Goal: Answer question/provide support: Share knowledge or assist other users

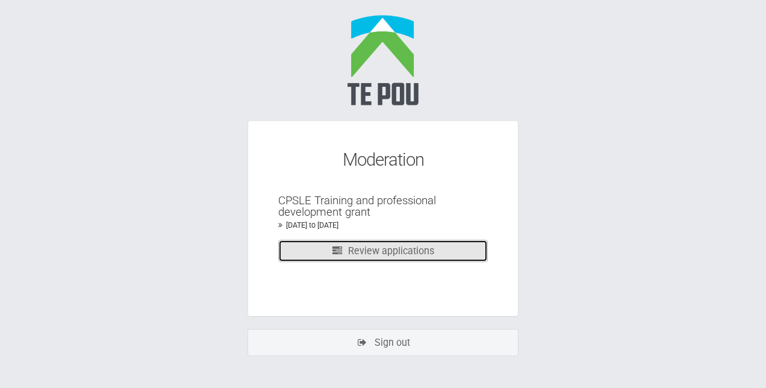
click at [378, 249] on link "Review applications" at bounding box center [383, 251] width 210 height 22
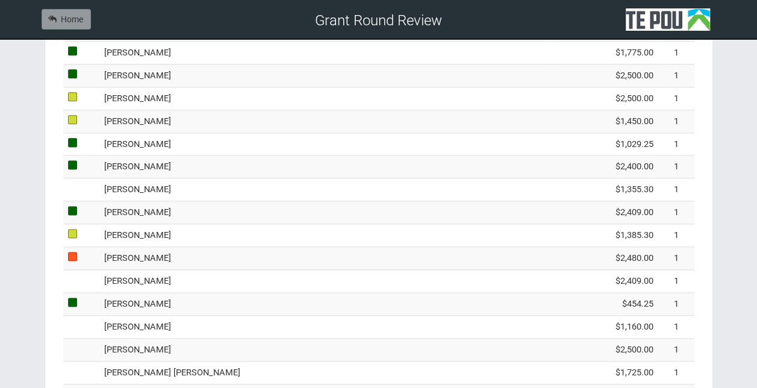
scroll to position [712, 0]
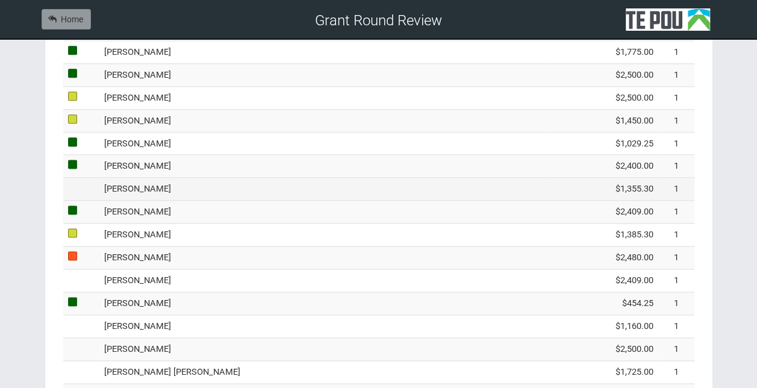
click at [222, 184] on td "Shiona Quayle" at bounding box center [324, 189] width 451 height 23
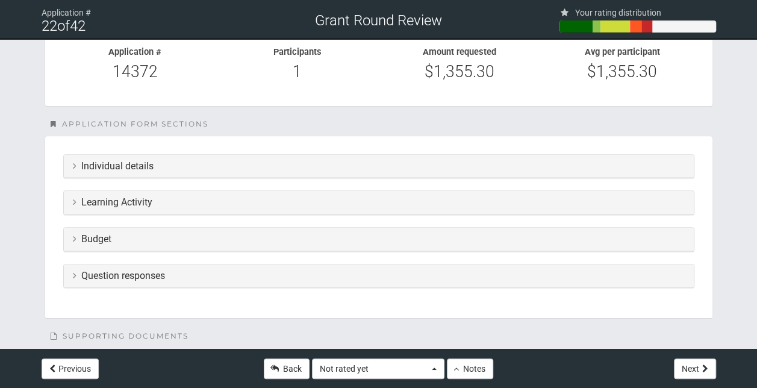
scroll to position [210, 0]
click at [302, 215] on section "Individual details Name Shiona Quayle Date of birth 14 Jun 1977 Email office@ch…" at bounding box center [379, 226] width 669 height 183
click at [295, 213] on section "Individual details Name Shiona Quayle Date of birth 14 Jun 1977 Email office@ch…" at bounding box center [379, 226] width 669 height 183
click at [279, 203] on h3 "Learning Activity" at bounding box center [379, 201] width 612 height 11
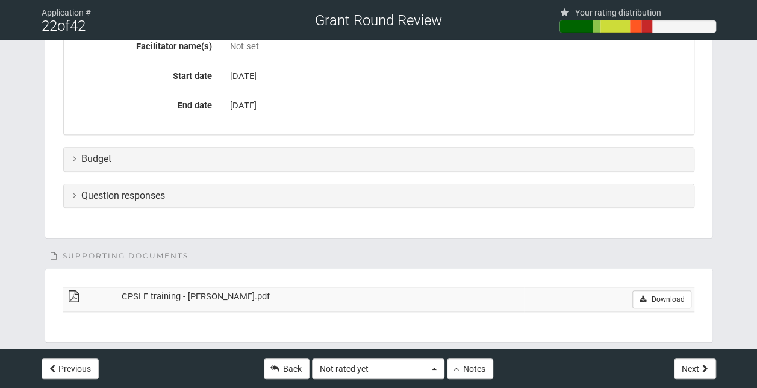
scroll to position [510, 0]
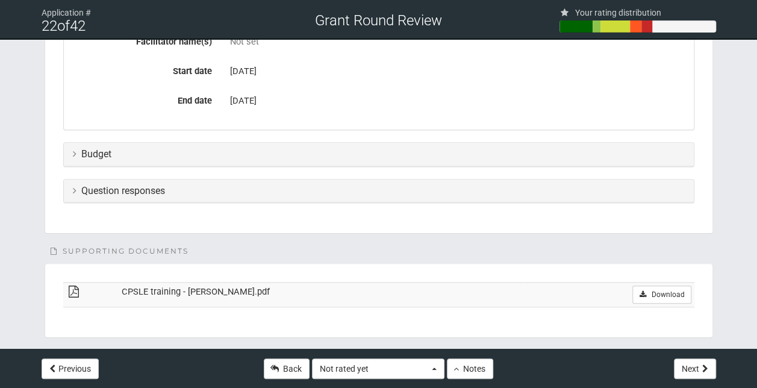
click at [194, 156] on h3 "Budget" at bounding box center [379, 154] width 612 height 11
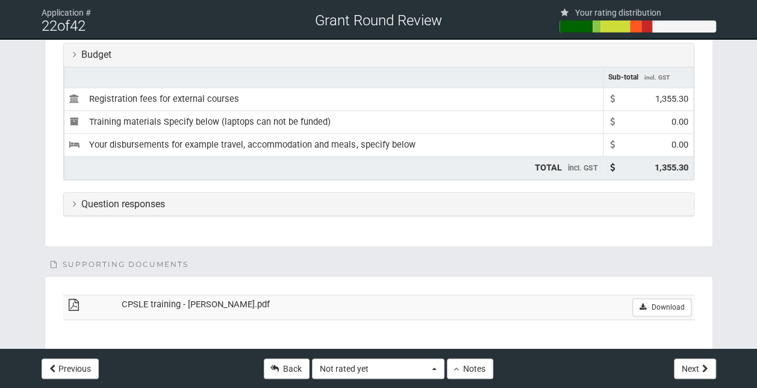
scroll to position [619, 0]
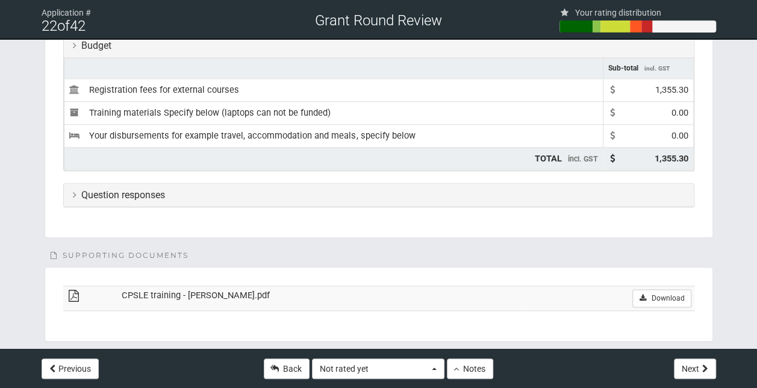
click at [223, 192] on h3 "Question responses" at bounding box center [379, 195] width 612 height 11
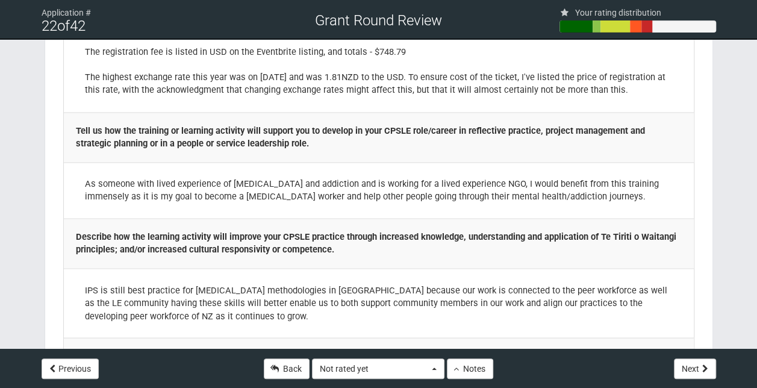
scroll to position [872, 0]
click at [429, 372] on button "Not rated yet" at bounding box center [378, 369] width 133 height 20
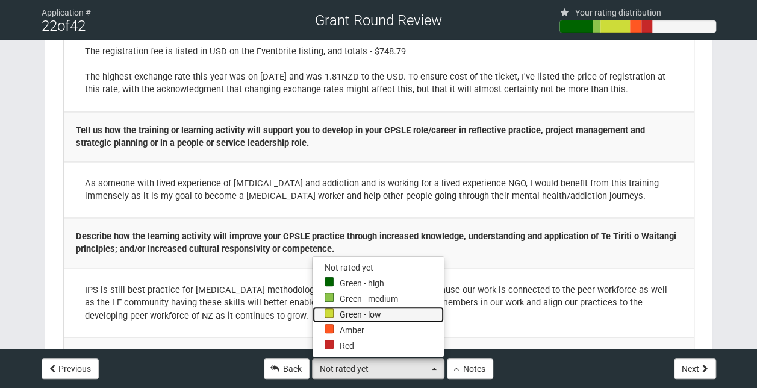
click at [359, 312] on link "Green - low" at bounding box center [378, 315] width 131 height 16
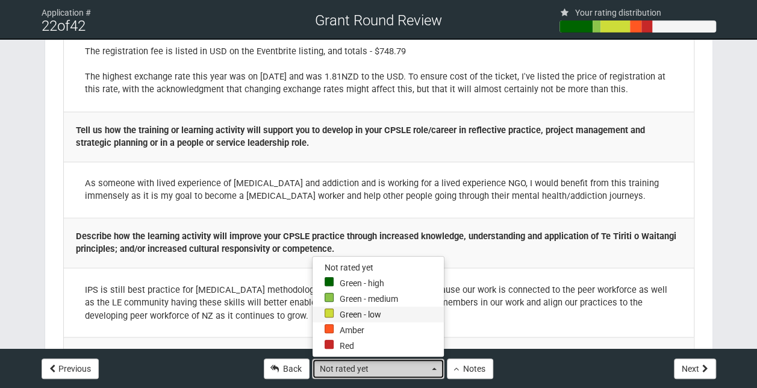
select select "2"
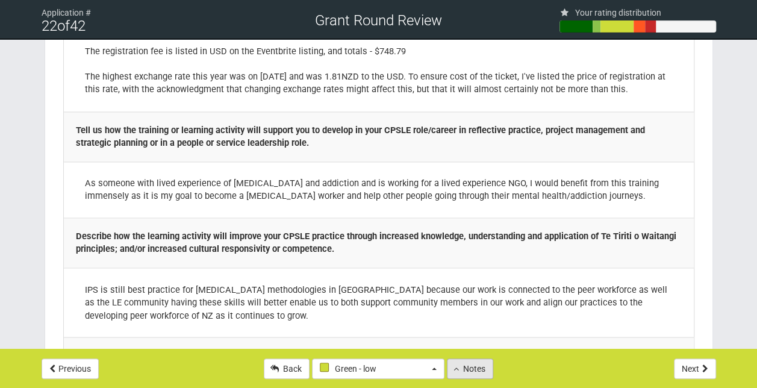
click at [463, 368] on button "Notes" at bounding box center [470, 369] width 46 height 20
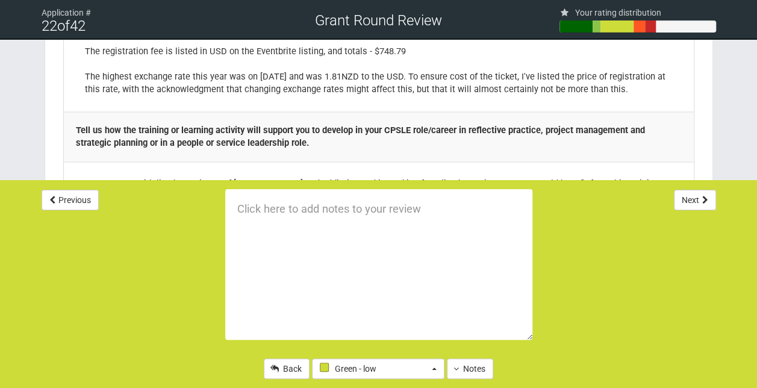
click at [265, 217] on textarea at bounding box center [378, 264] width 307 height 151
paste textarea "to develop professional knowledge and skills that enhance their CPSLE role or c…"
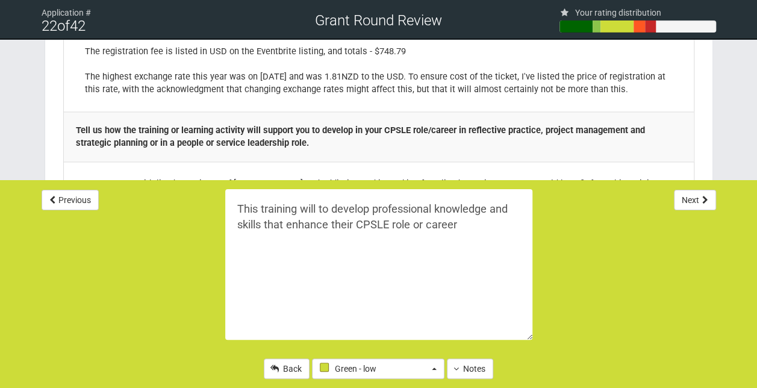
click at [328, 211] on textarea "This training will to develop professional knowledge and skills that enhance th…" at bounding box center [378, 264] width 307 height 151
click at [462, 223] on textarea "This training will develop professional knowledge and skills that enhance their…" at bounding box center [378, 264] width 307 height 151
paste textarea "reflective practice, service, project or people leadership"
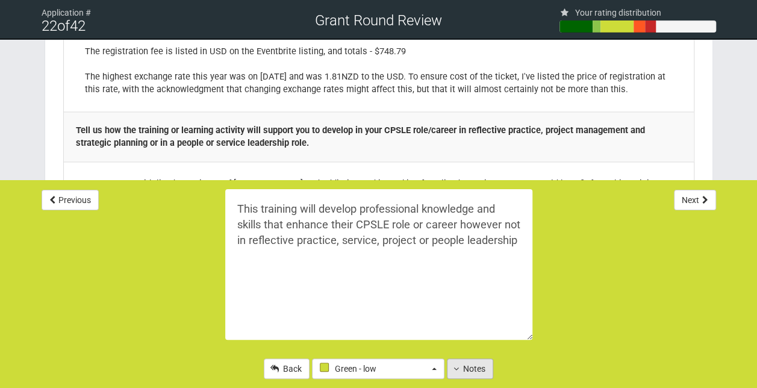
type textarea "This training will develop professional knowledge and skills that enhance their…"
click at [469, 367] on button "Notes" at bounding box center [470, 369] width 46 height 20
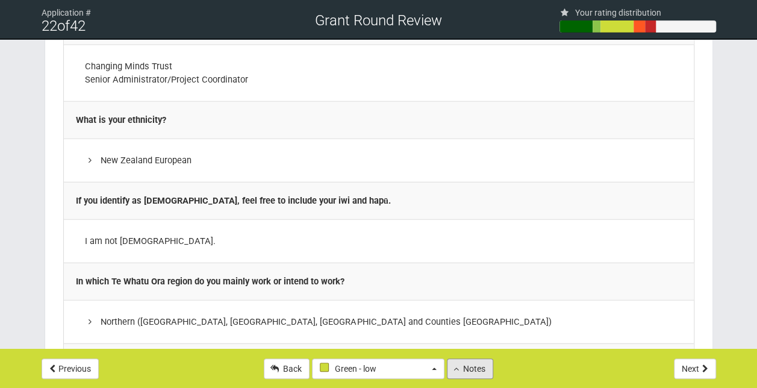
scroll to position [1471, 0]
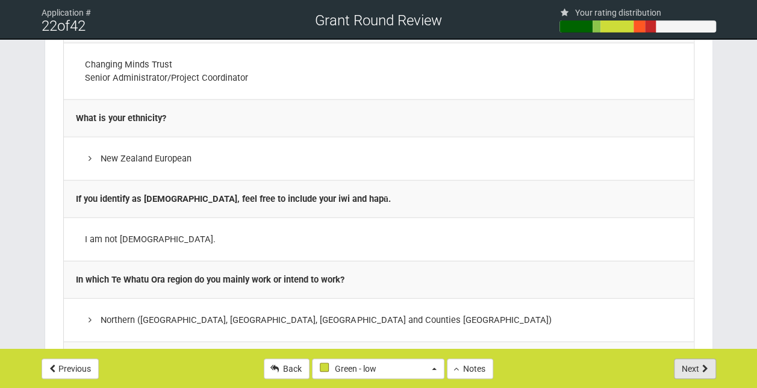
click at [701, 360] on button "Next" at bounding box center [695, 369] width 42 height 20
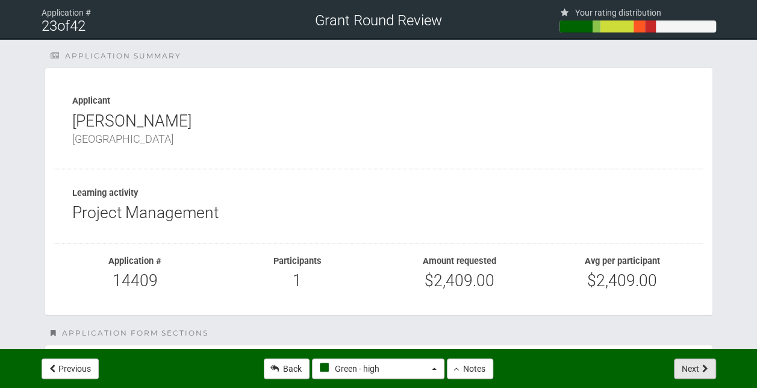
click at [701, 360] on button "Next" at bounding box center [695, 369] width 42 height 20
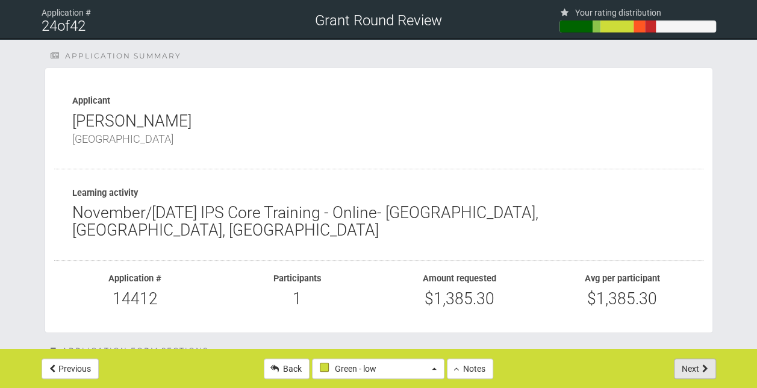
click at [701, 360] on button "Next" at bounding box center [695, 369] width 42 height 20
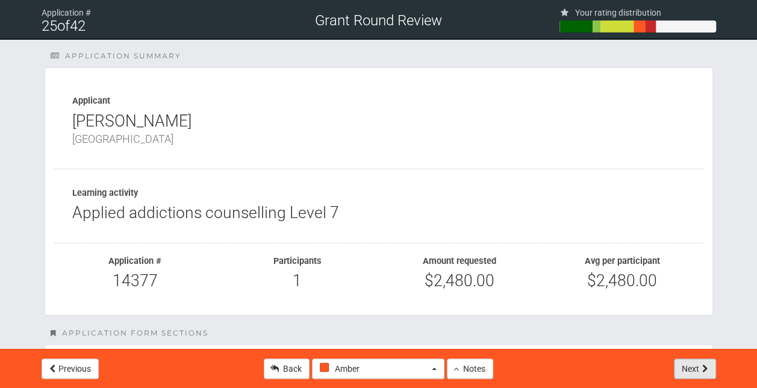
click at [701, 360] on button "Next" at bounding box center [695, 369] width 42 height 20
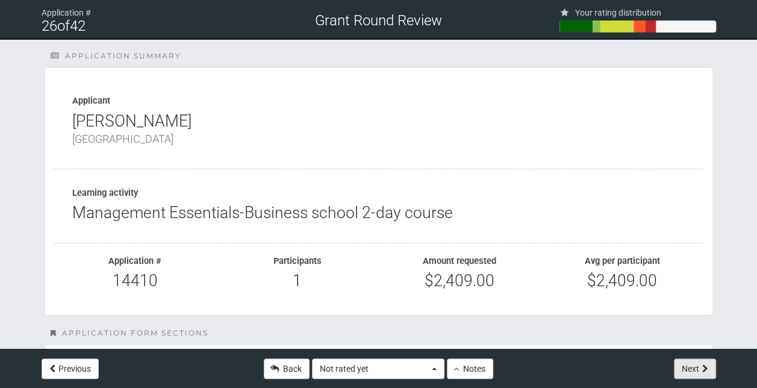
click at [701, 360] on button "Next" at bounding box center [695, 369] width 42 height 20
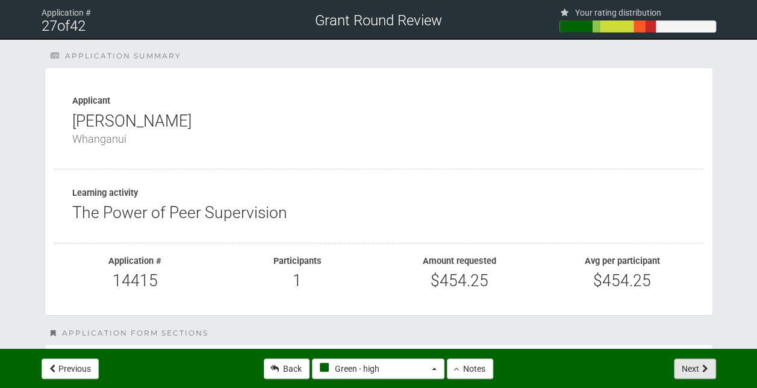
click at [701, 360] on button "Next" at bounding box center [695, 369] width 42 height 20
select select "-1"
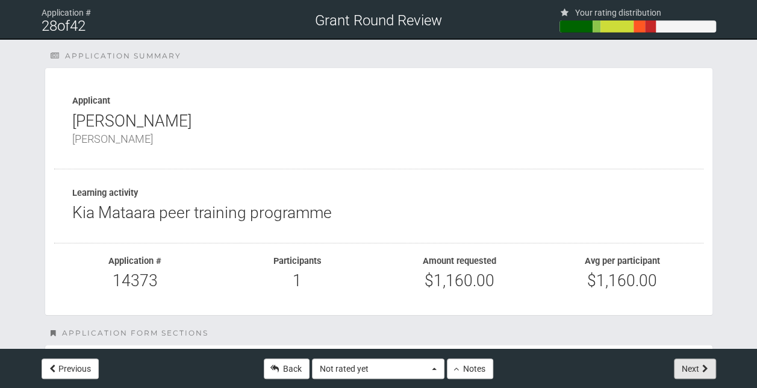
click at [701, 360] on button "Next" at bounding box center [695, 369] width 42 height 20
click at [280, 373] on link "Back" at bounding box center [287, 369] width 46 height 20
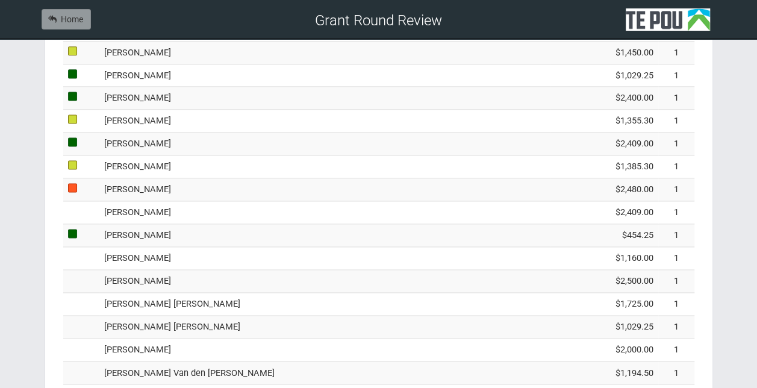
scroll to position [782, 0]
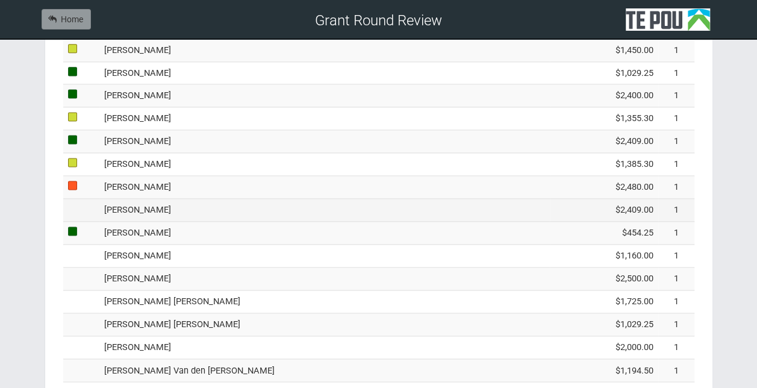
click at [204, 201] on td "[PERSON_NAME]" at bounding box center [324, 210] width 451 height 23
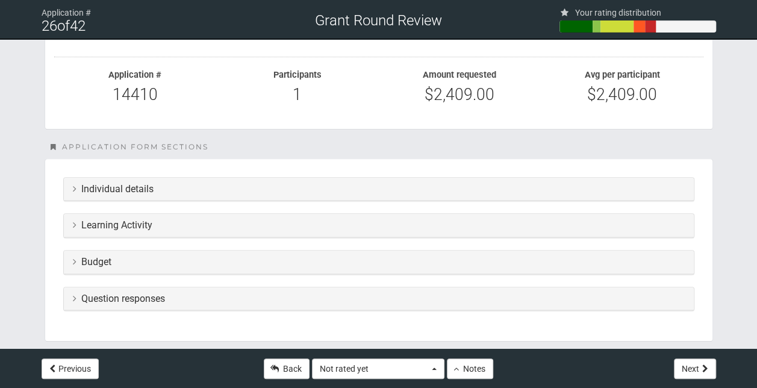
scroll to position [187, 0]
click at [305, 222] on h3 "Learning Activity" at bounding box center [379, 224] width 612 height 11
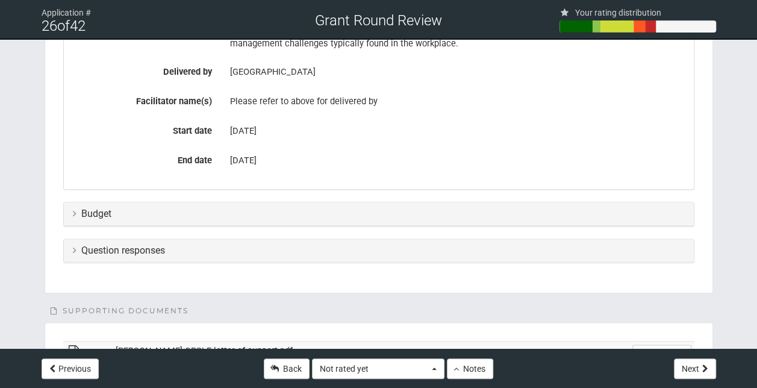
scroll to position [627, 0]
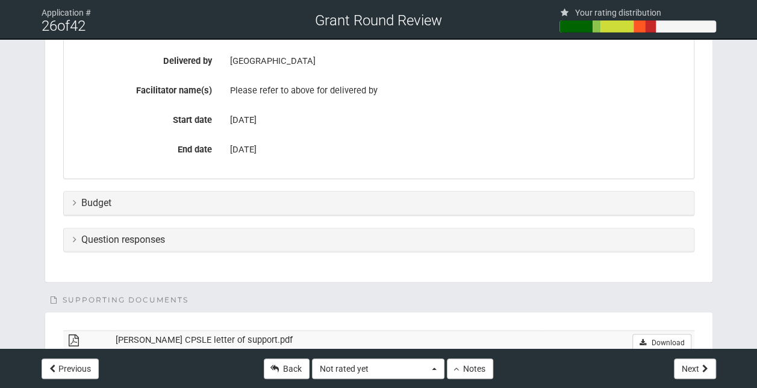
click at [286, 210] on div "Budget" at bounding box center [379, 204] width 630 height 24
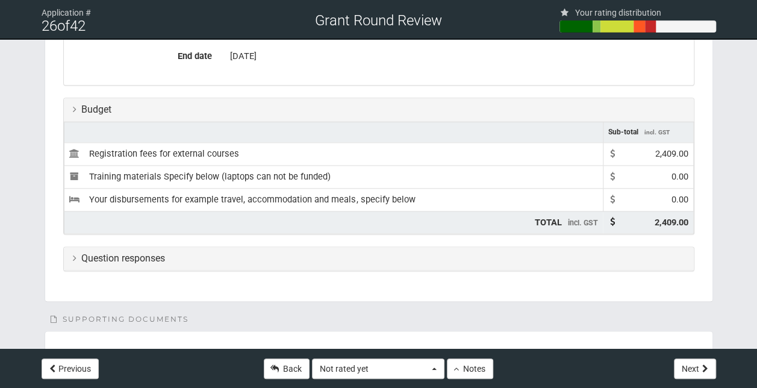
scroll to position [721, 0]
click at [265, 252] on h3 "Question responses" at bounding box center [379, 257] width 612 height 11
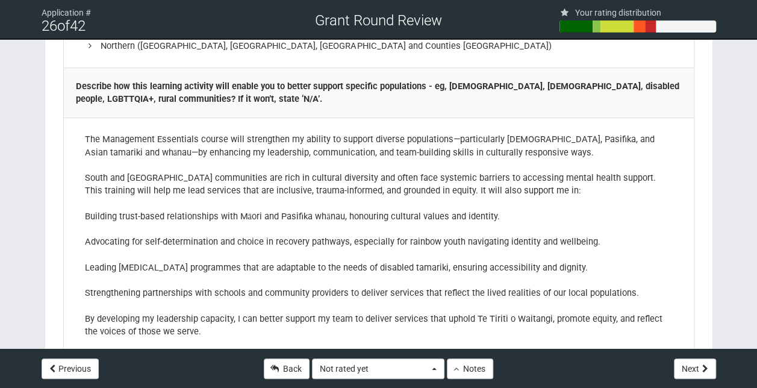
scroll to position [2616, 0]
click at [439, 370] on button "Not rated yet" at bounding box center [378, 369] width 133 height 20
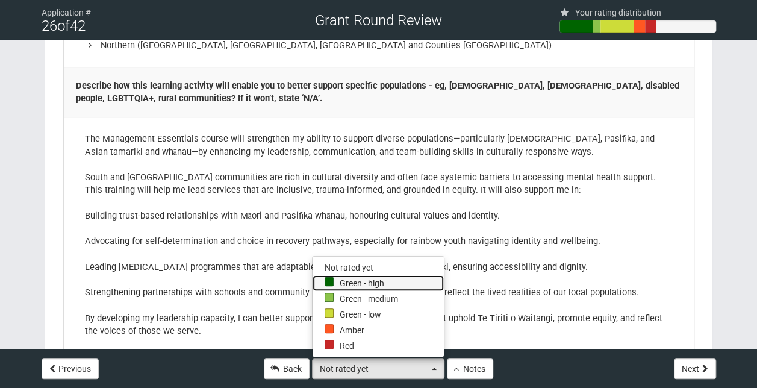
click at [353, 281] on link "Green - high" at bounding box center [378, 283] width 131 height 16
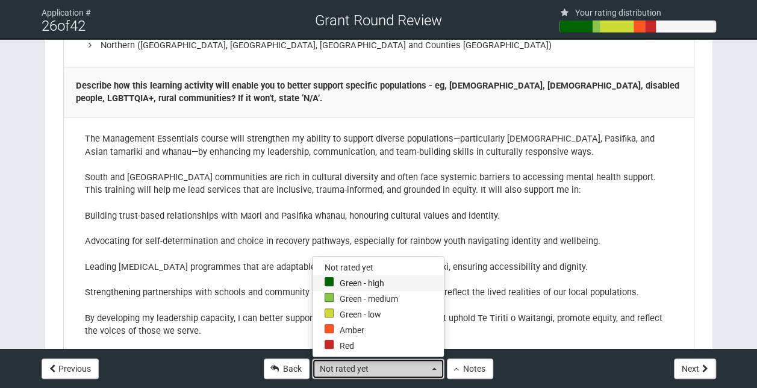
select select "4"
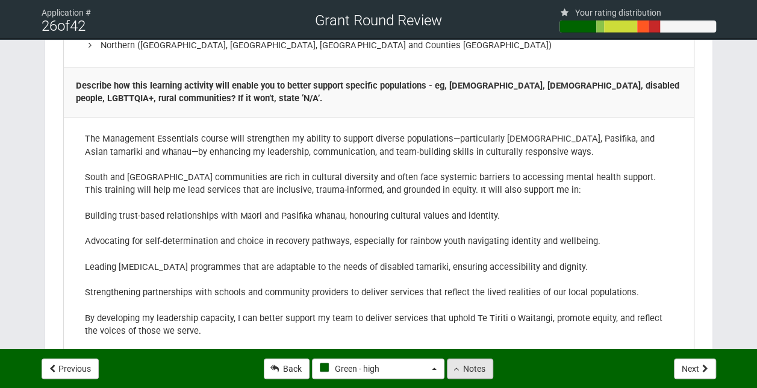
click at [459, 369] on button "Notes" at bounding box center [470, 369] width 46 height 20
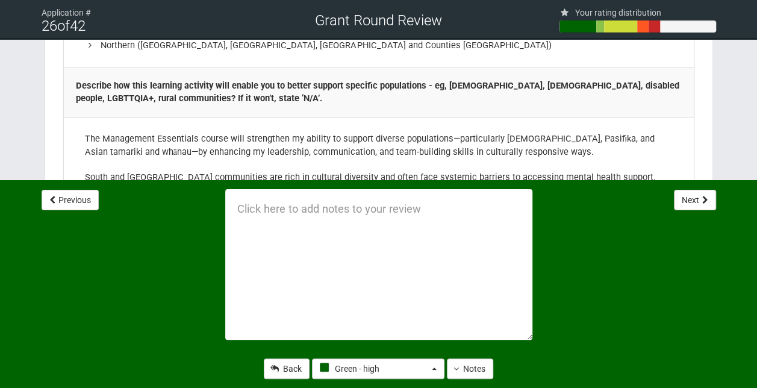
click at [290, 207] on textarea at bounding box center [378, 264] width 307 height 151
paste textarea "reflective practice, service, project or people leadership"
drag, startPoint x: 416, startPoint y: 210, endPoint x: 233, endPoint y: 222, distance: 182.9
click at [233, 222] on textarea "reflective practice, service, project or people leadership" at bounding box center [378, 264] width 307 height 151
paste textarea "develop professional knowledge and skills that enhance their CPSLE role or care…"
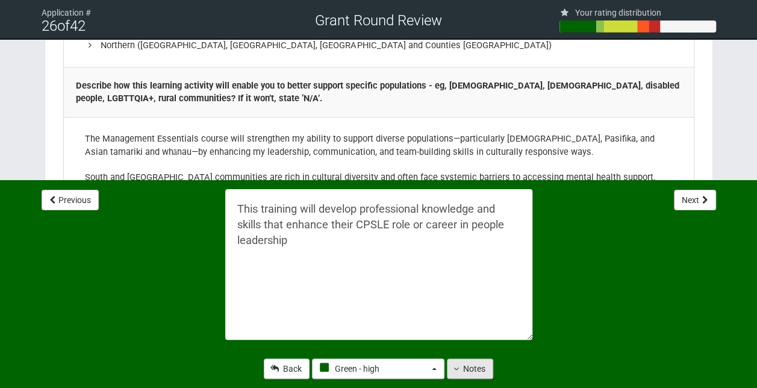
type textarea "This training will develop professional knowledge and skills that enhance their…"
click at [464, 366] on button "Notes" at bounding box center [470, 369] width 46 height 20
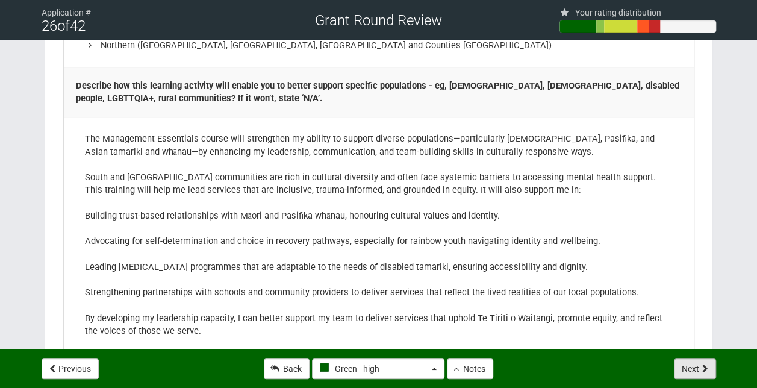
click at [704, 366] on icon at bounding box center [706, 369] width 6 height 8
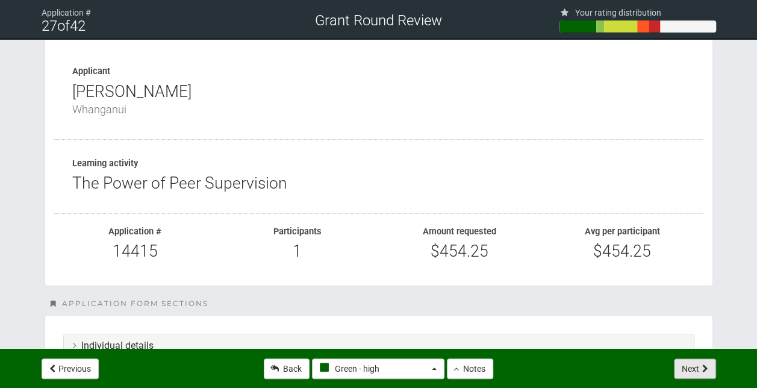
scroll to position [30, 0]
click at [703, 368] on icon at bounding box center [706, 369] width 6 height 8
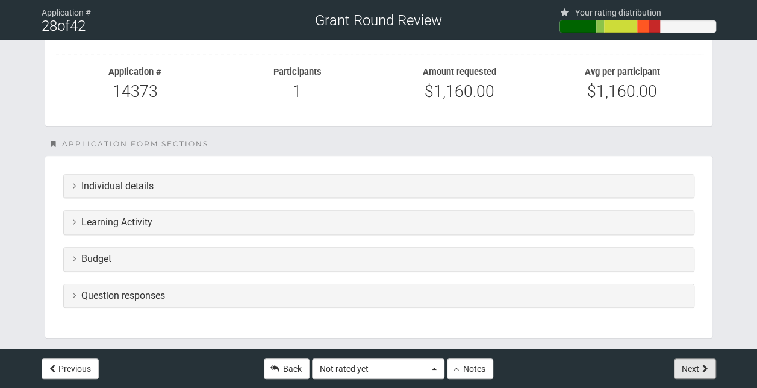
scroll to position [190, 0]
click at [264, 297] on div "Question responses" at bounding box center [379, 296] width 630 height 24
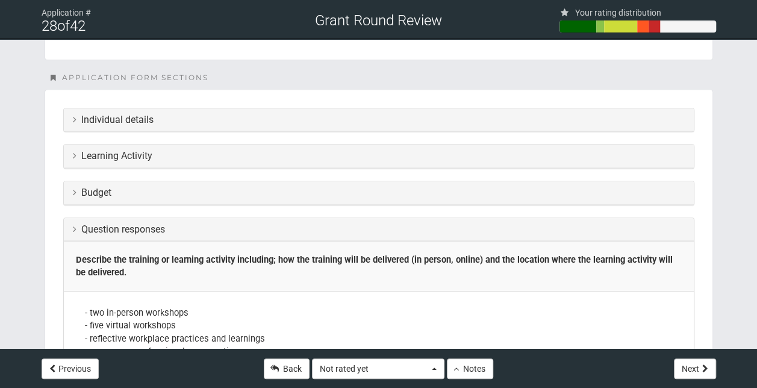
scroll to position [238, 0]
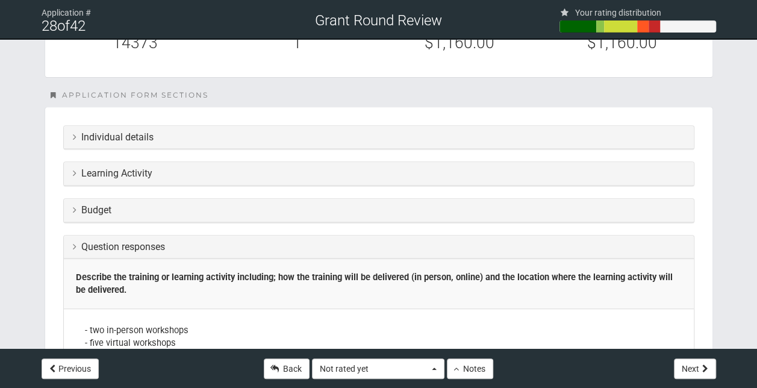
click at [199, 205] on h3 "Budget" at bounding box center [379, 210] width 612 height 11
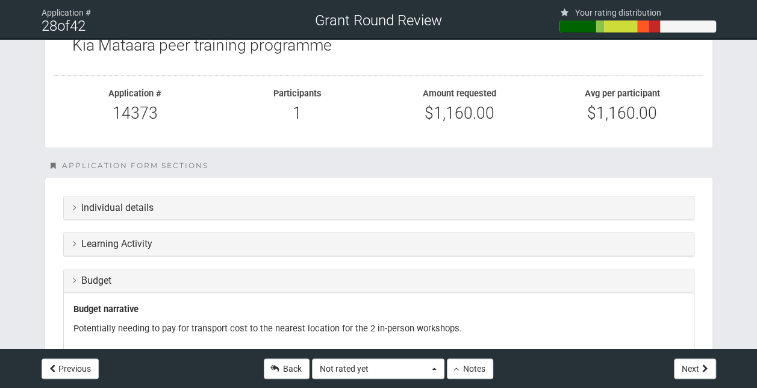
scroll to position [167, 0]
click at [435, 371] on button "Not rated yet" at bounding box center [378, 369] width 133 height 20
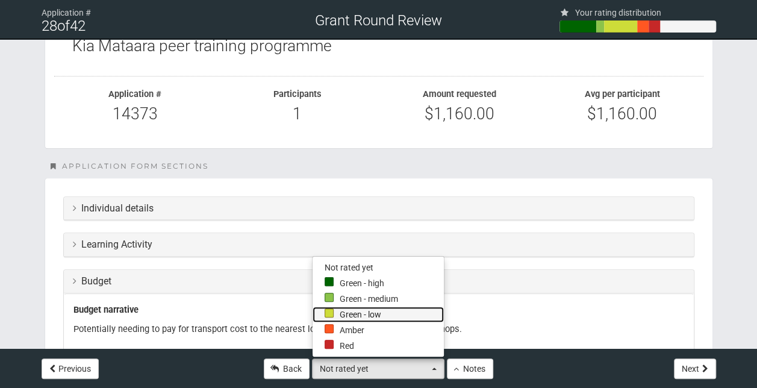
click at [353, 309] on link "Green - low" at bounding box center [378, 315] width 131 height 16
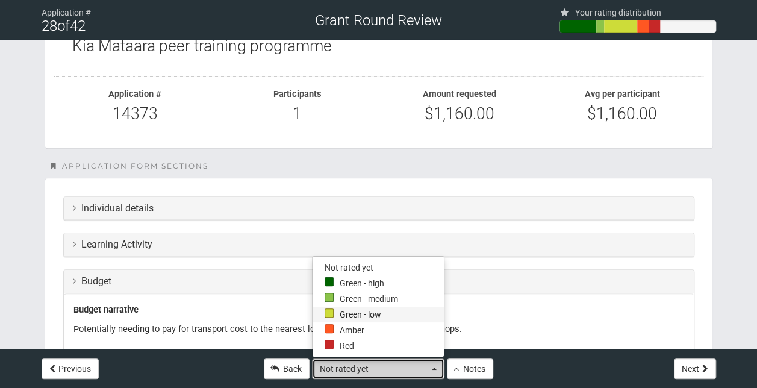
select select "2"
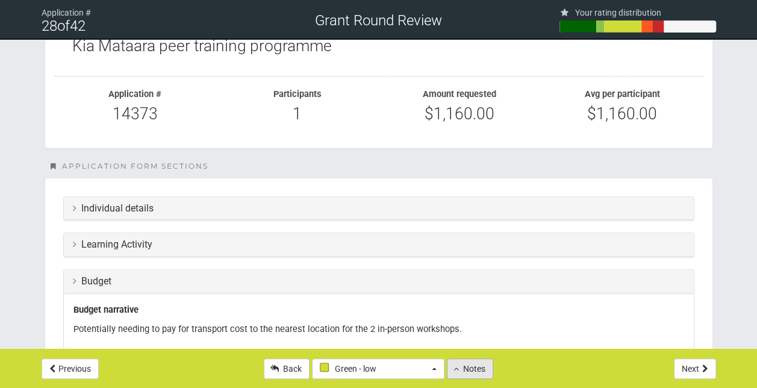
click at [466, 369] on button "Notes" at bounding box center [470, 369] width 46 height 20
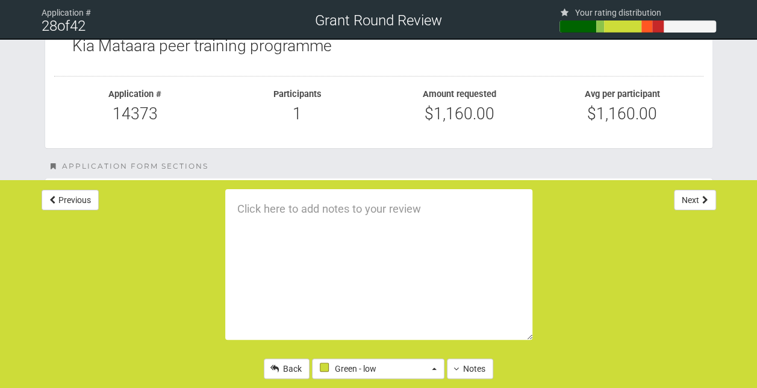
click at [253, 215] on textarea at bounding box center [378, 264] width 307 height 151
paste textarea "develop professional knowledge and skills that enhance their CPSLE role or care…"
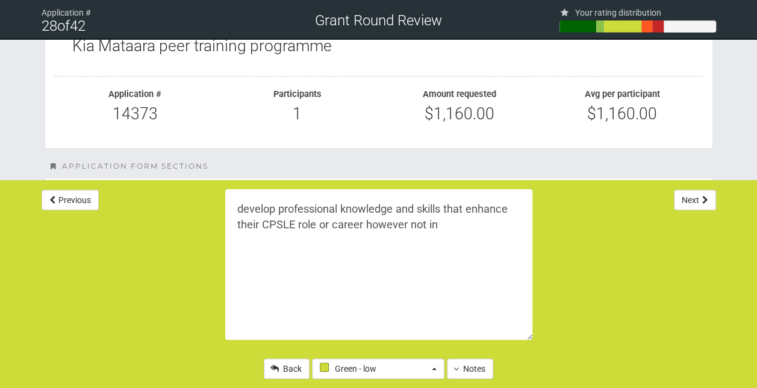
paste textarea "reflective practice, service, project or people leadership"
type textarea "develop professional knowledge and skills that enhance their CPSLE role or care…"
click at [475, 371] on button "Notes" at bounding box center [470, 369] width 46 height 20
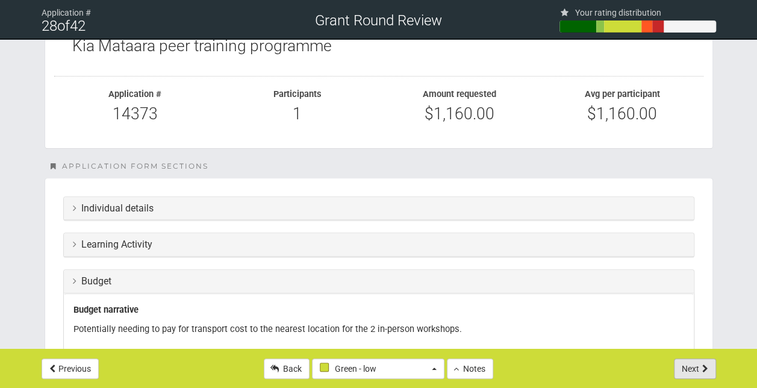
click at [694, 369] on button "Next" at bounding box center [695, 369] width 42 height 20
select select "-1"
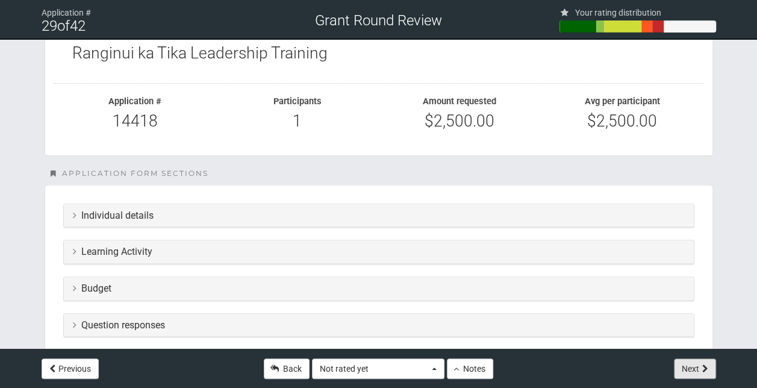
scroll to position [163, 0]
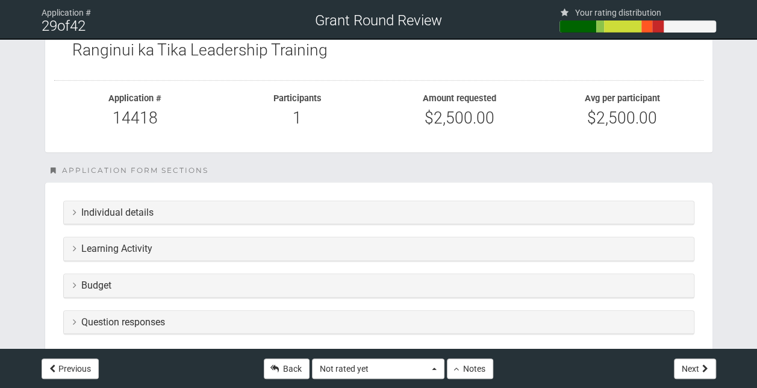
click at [255, 251] on h3 "Learning Activity" at bounding box center [379, 248] width 612 height 11
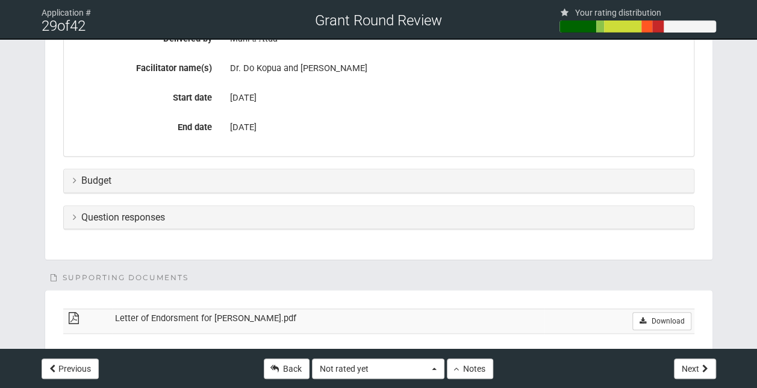
scroll to position [488, 0]
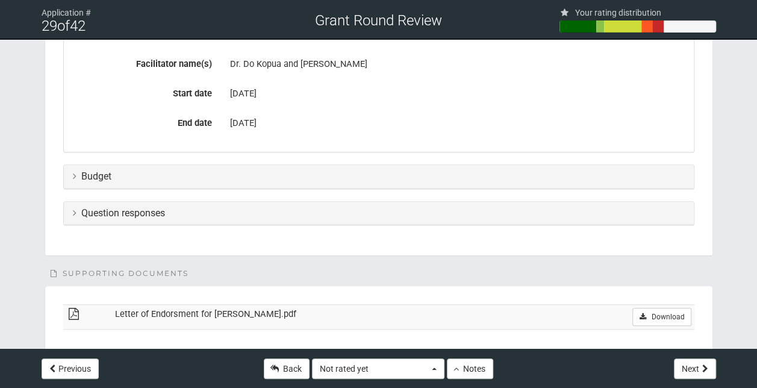
click at [221, 208] on h3 "Question responses" at bounding box center [379, 213] width 612 height 11
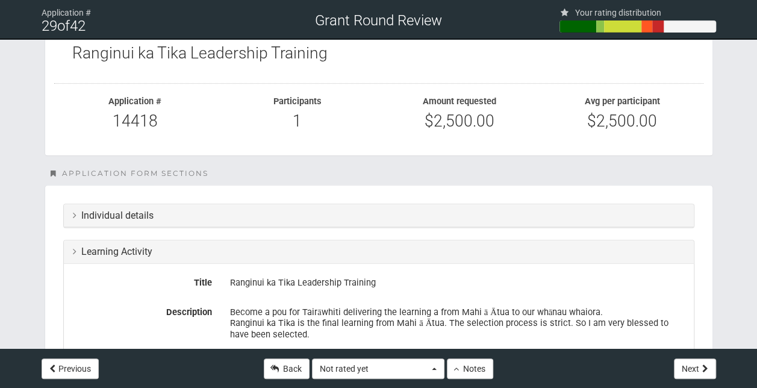
scroll to position [186, 0]
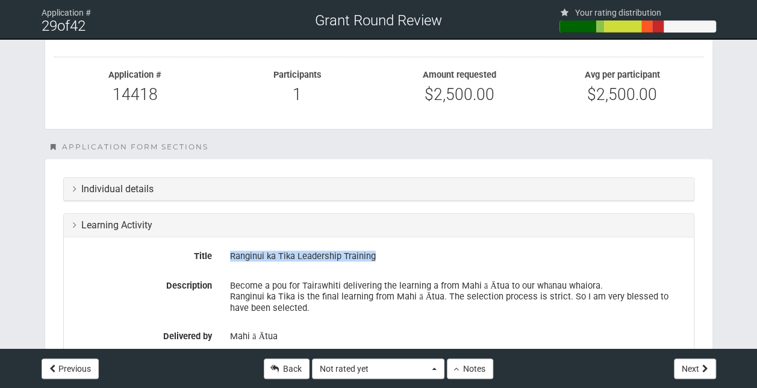
drag, startPoint x: 384, startPoint y: 254, endPoint x: 228, endPoint y: 256, distance: 156.7
click at [228, 256] on div "Ranginui ka Tika Leadership Training" at bounding box center [457, 256] width 473 height 20
copy div "Ranginui ka Tika Leadership Training"
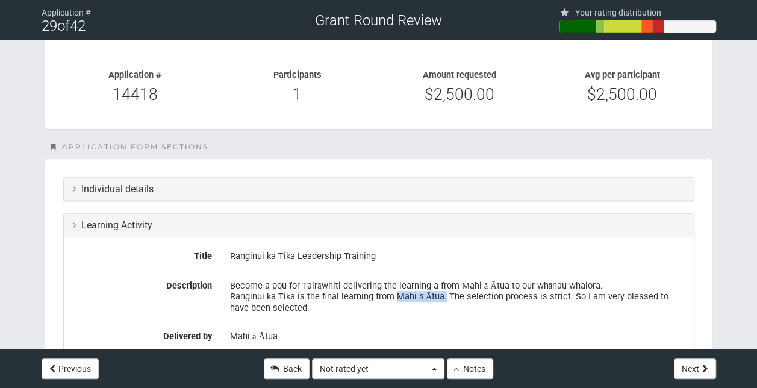
drag, startPoint x: 442, startPoint y: 295, endPoint x: 393, endPoint y: 293, distance: 49.4
click at [393, 293] on div "Become a pou for Tairāwhiti delivering the learning a from Mahi ā Ātua to our w…" at bounding box center [457, 297] width 455 height 42
copy div "Mahi ā Ātua."
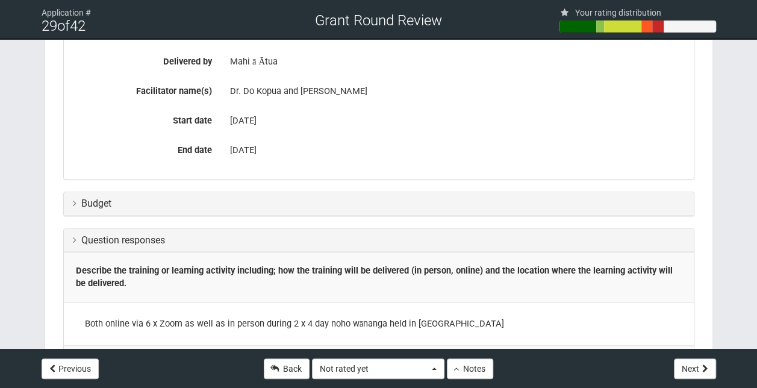
scroll to position [462, 0]
click at [303, 198] on h3 "Budget" at bounding box center [379, 203] width 612 height 11
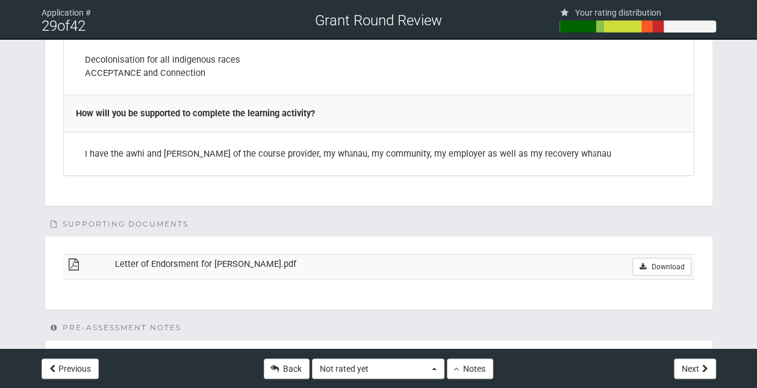
scroll to position [2025, 0]
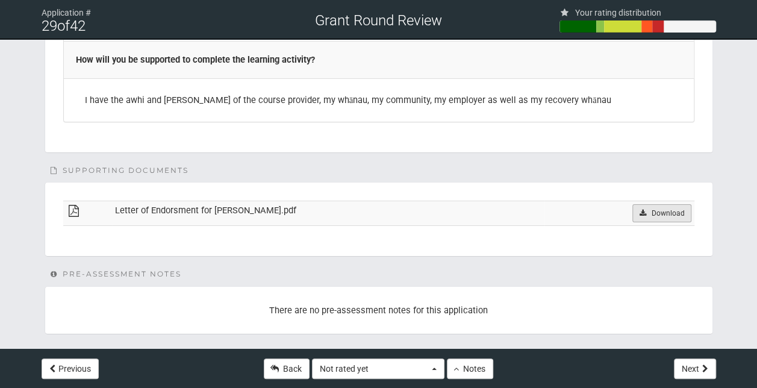
click at [663, 204] on link "Download" at bounding box center [662, 213] width 58 height 18
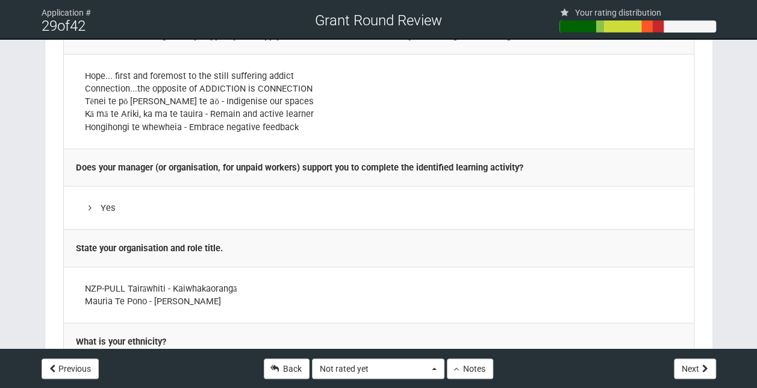
scroll to position [1279, 0]
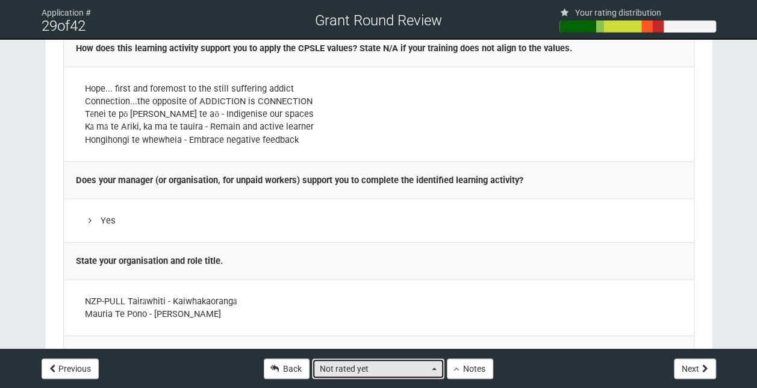
drag, startPoint x: 442, startPoint y: 366, endPoint x: 394, endPoint y: 368, distance: 48.2
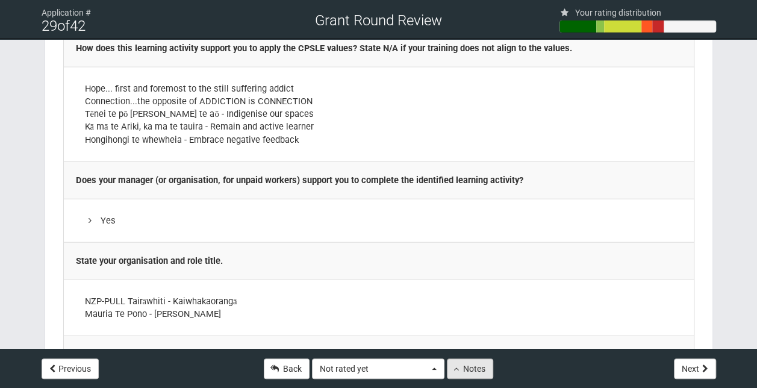
click at [468, 363] on button "Notes" at bounding box center [470, 369] width 46 height 20
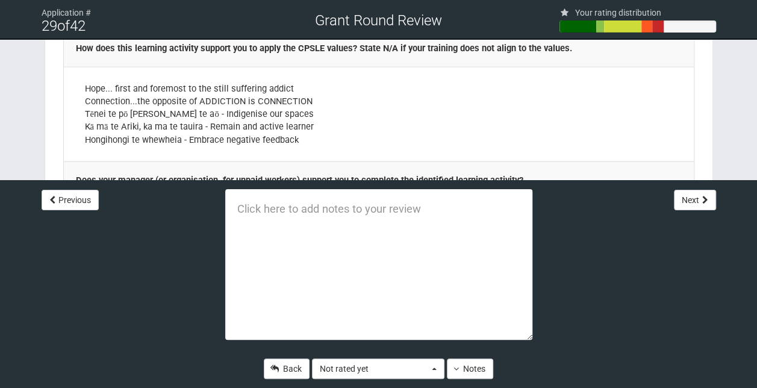
click at [294, 208] on textarea at bounding box center [378, 264] width 307 height 151
paste textarea "Mahi ā Ātua."
type textarea "M"
paste textarea "develop professional knowledge and skills that enhance their CPSLE role or care…"
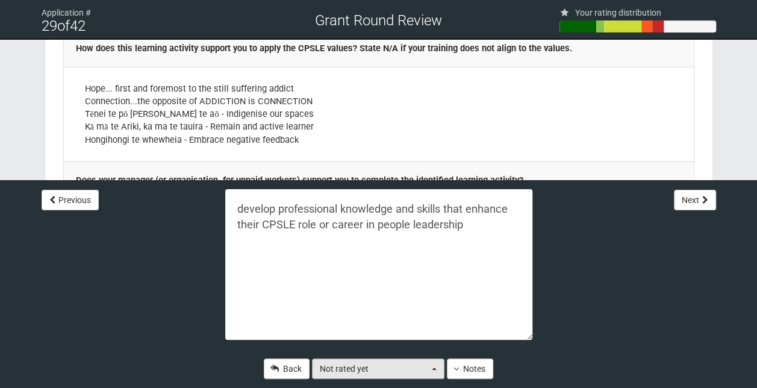
type textarea "develop professional knowledge and skills that enhance their CPSLE role or care…"
click at [436, 370] on span "button" at bounding box center [434, 369] width 5 height 2
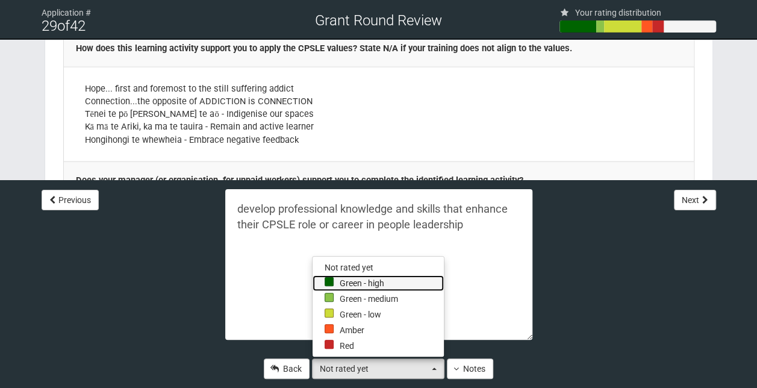
click at [334, 278] on link "Green - high" at bounding box center [378, 283] width 131 height 16
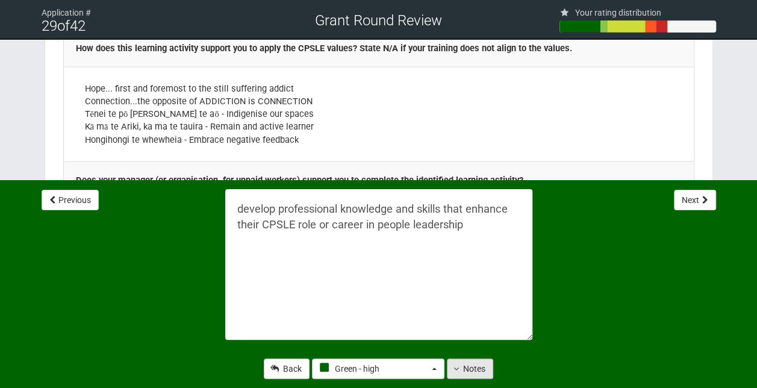
click at [469, 366] on button "Notes" at bounding box center [470, 369] width 46 height 20
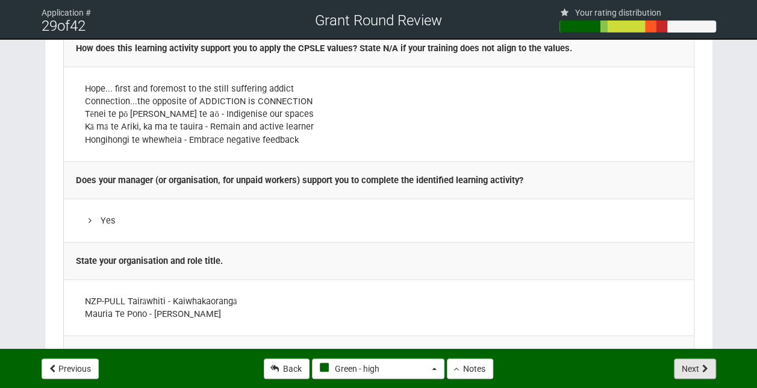
click at [699, 371] on button "Next" at bounding box center [695, 369] width 42 height 20
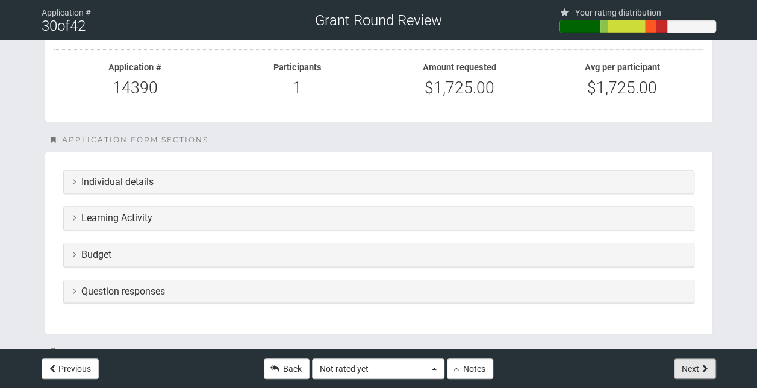
scroll to position [234, 0]
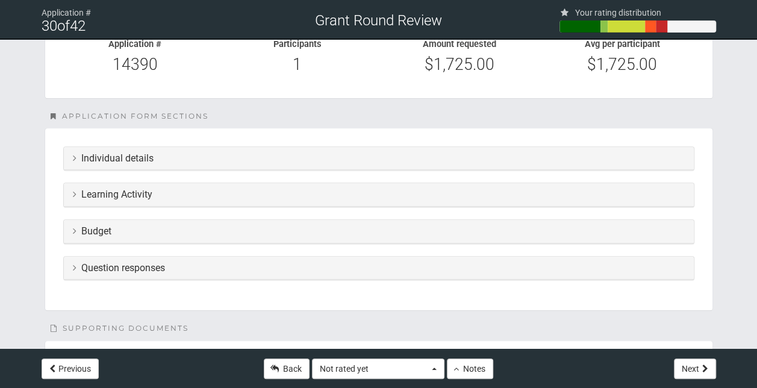
click at [193, 230] on h3 "Budget" at bounding box center [379, 231] width 612 height 11
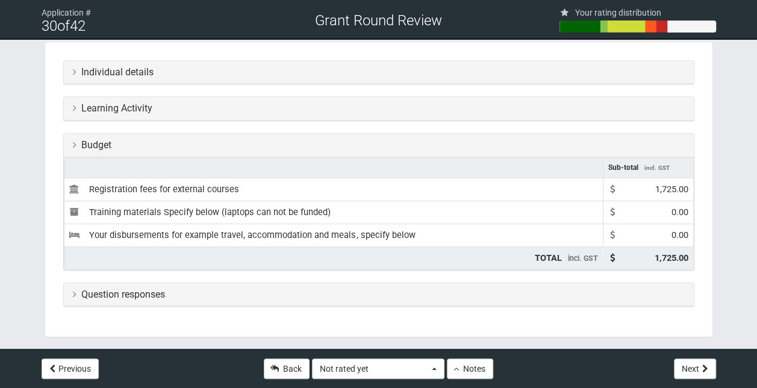
scroll to position [321, 0]
click at [165, 289] on h3 "Question responses" at bounding box center [379, 294] width 612 height 11
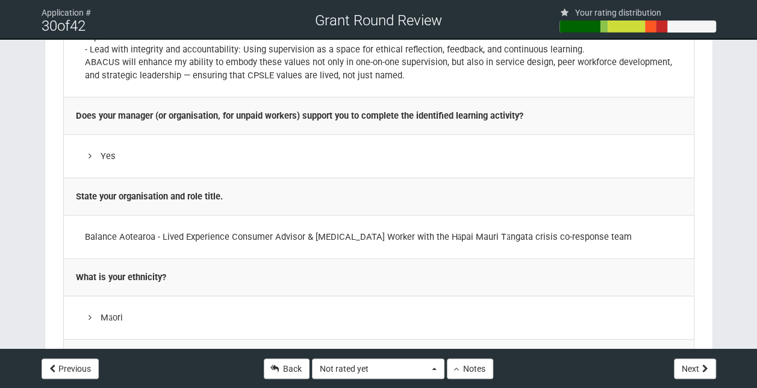
scroll to position [1657, 0]
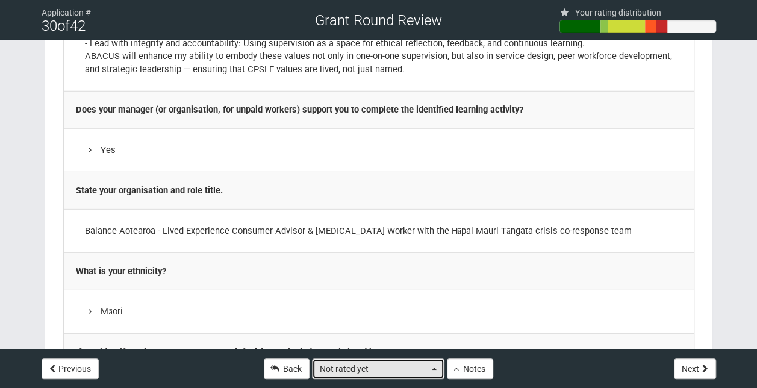
click at [430, 371] on button "Not rated yet" at bounding box center [378, 369] width 133 height 20
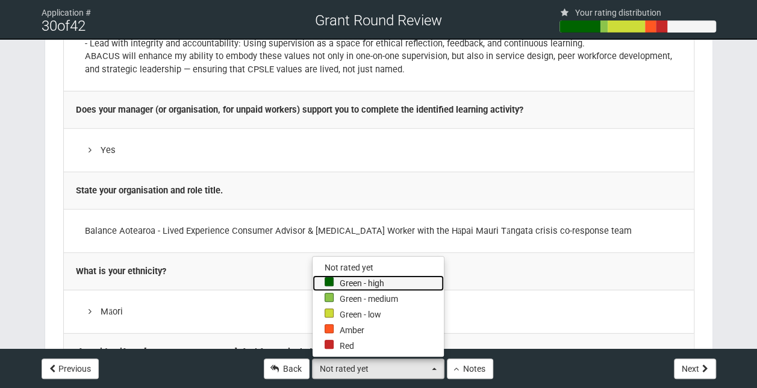
click at [347, 278] on link "Green - high" at bounding box center [378, 283] width 131 height 16
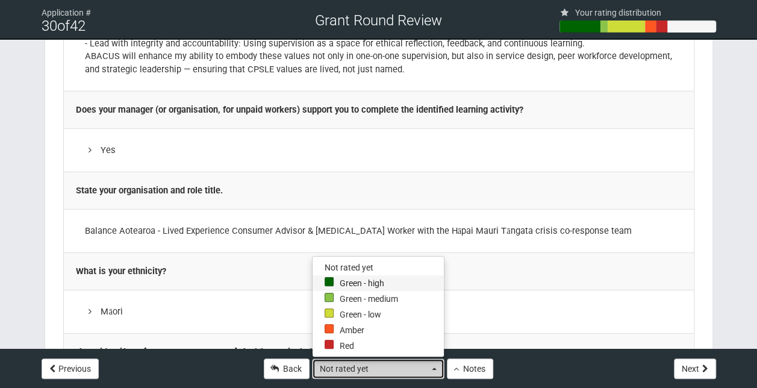
select select "4"
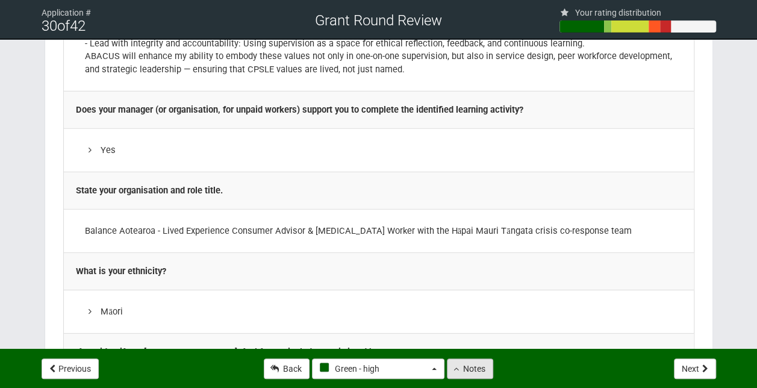
click at [471, 371] on button "Notes" at bounding box center [470, 369] width 46 height 20
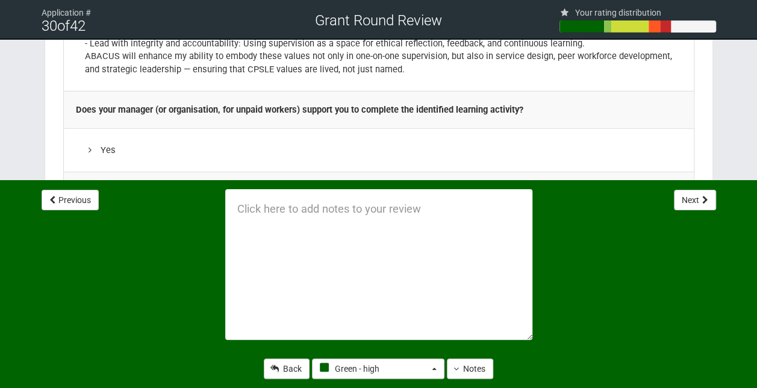
click at [274, 219] on textarea at bounding box center [378, 264] width 307 height 151
paste textarea "develop professional knowledge and skills that enhance their CPSLE role or care…"
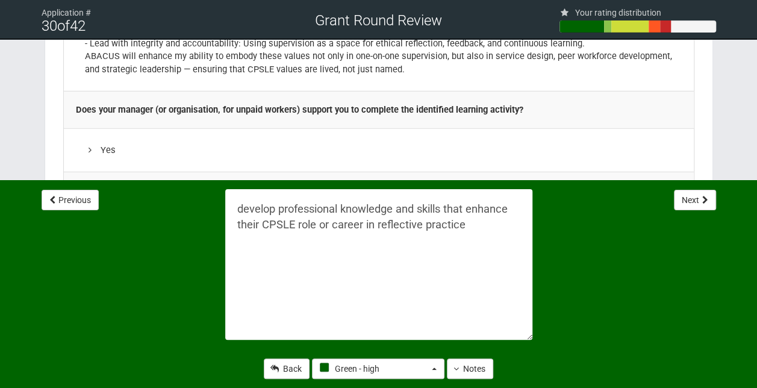
click at [236, 208] on textarea "develop professional knowledge and skills that enhance their CPSLE role or care…" at bounding box center [378, 264] width 307 height 151
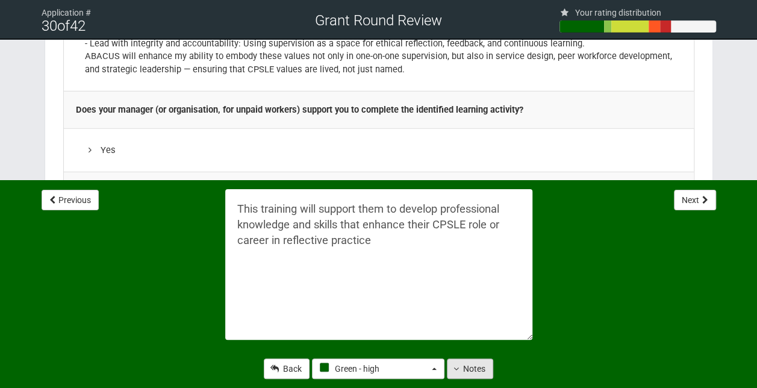
type textarea "This training will support them to develop professional knowledge and skills th…"
click at [471, 366] on button "Notes" at bounding box center [470, 369] width 46 height 20
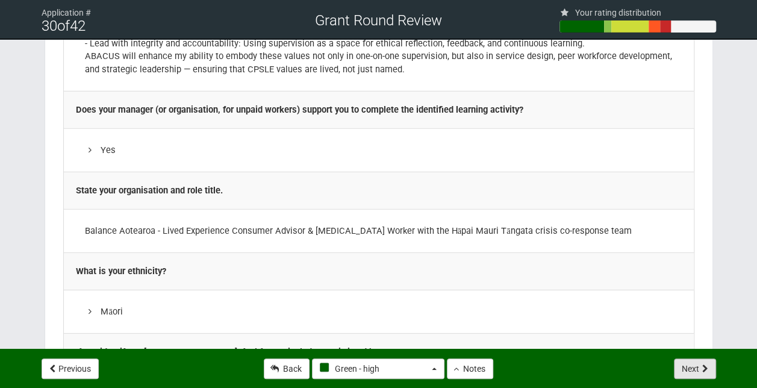
click at [711, 372] on button "Next" at bounding box center [695, 369] width 42 height 20
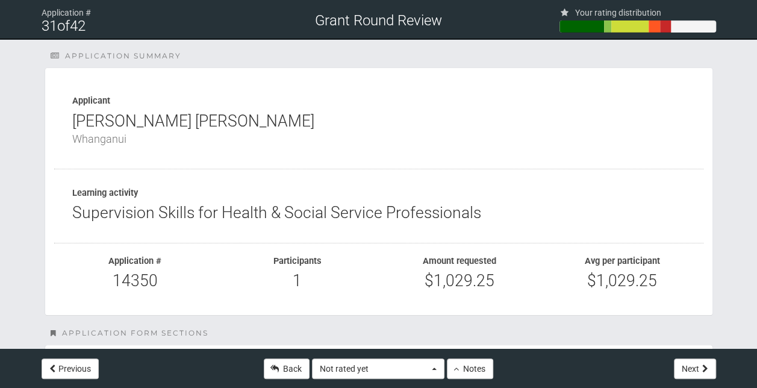
click at [61, 381] on div "Previous" at bounding box center [122, 368] width 172 height 39
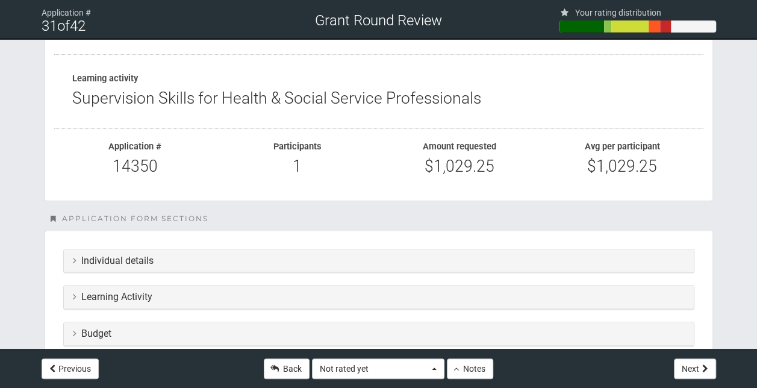
scroll to position [107, 0]
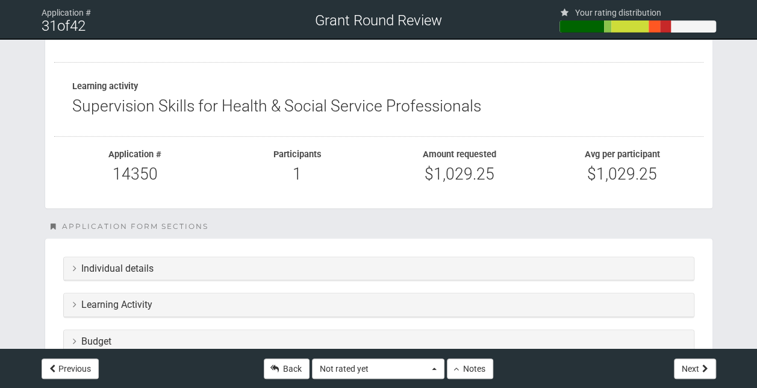
drag, startPoint x: 477, startPoint y: 111, endPoint x: 57, endPoint y: 108, distance: 420.6
click at [57, 108] on div "Learning activity Supervision Skills for Health & Social Service Professionals" at bounding box center [379, 99] width 650 height 74
copy div "Supervision Skills for Health & Social Service Professionals"
click at [434, 369] on span "button" at bounding box center [434, 369] width 5 height 2
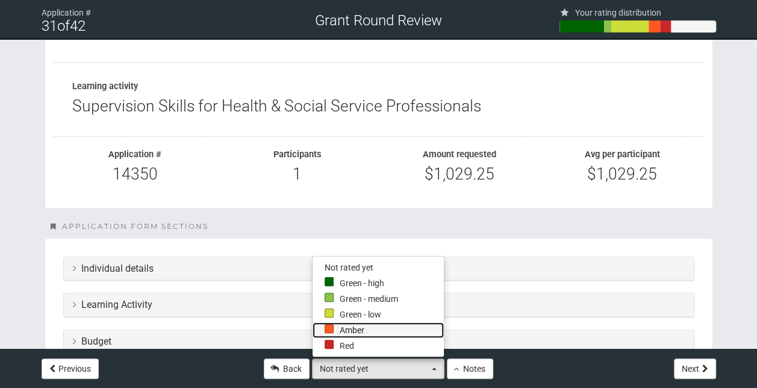
click at [364, 330] on link "Amber" at bounding box center [378, 330] width 131 height 16
select select "1"
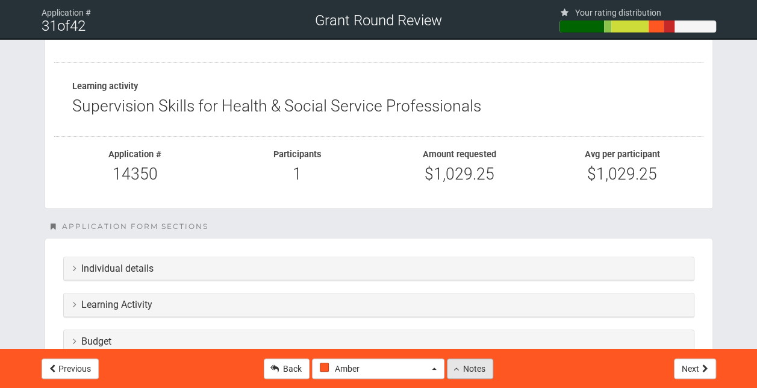
click at [468, 366] on button "Notes" at bounding box center [470, 369] width 46 height 20
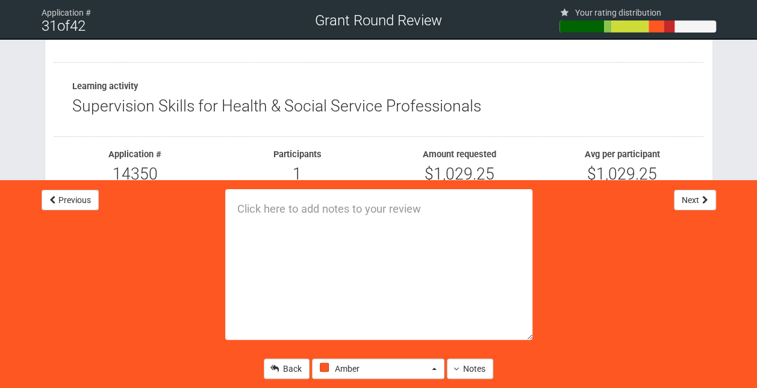
click at [290, 218] on textarea at bounding box center [378, 264] width 307 height 151
type textarea "One or the other."
click at [472, 375] on button "Notes" at bounding box center [470, 369] width 46 height 20
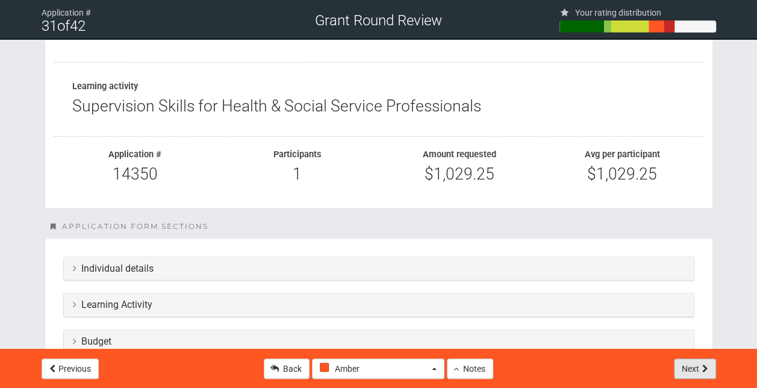
click at [693, 373] on button "Next" at bounding box center [695, 369] width 42 height 20
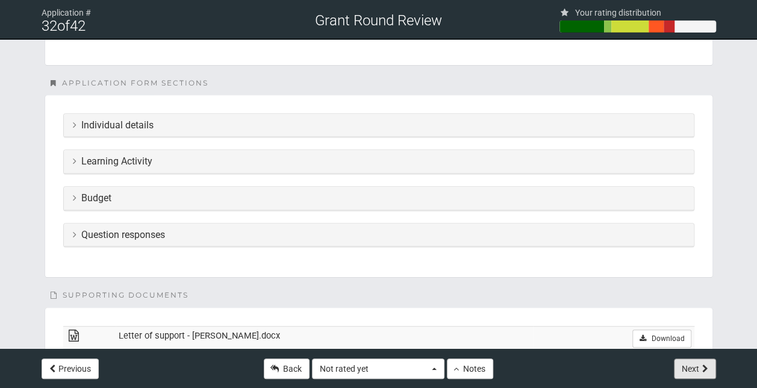
scroll to position [252, 0]
click at [267, 228] on h3 "Question responses" at bounding box center [379, 233] width 612 height 11
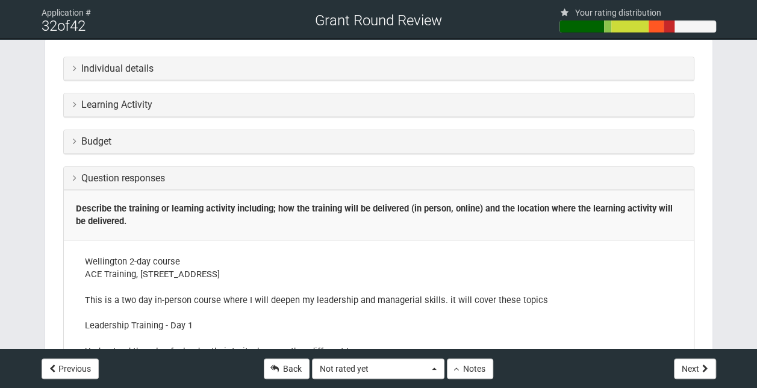
scroll to position [306, 0]
click at [212, 102] on h3 "Learning Activity" at bounding box center [379, 105] width 612 height 11
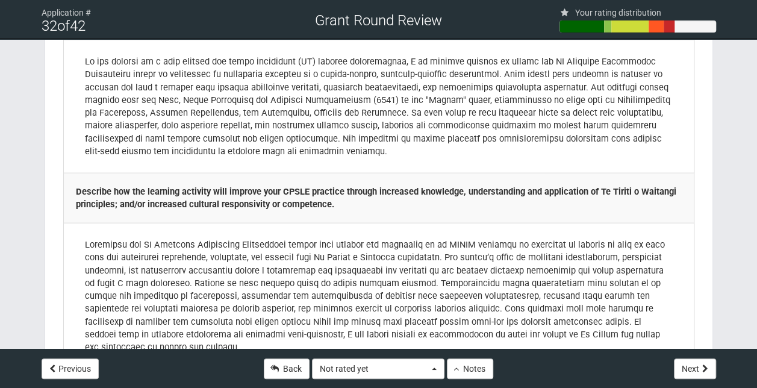
scroll to position [1199, 0]
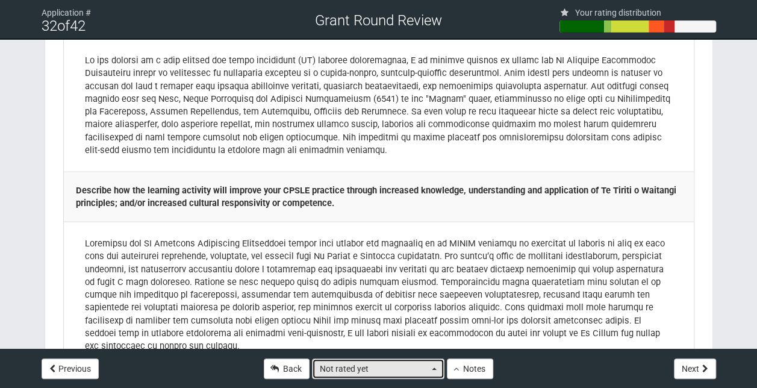
click at [439, 367] on button "Not rated yet" at bounding box center [378, 369] width 133 height 20
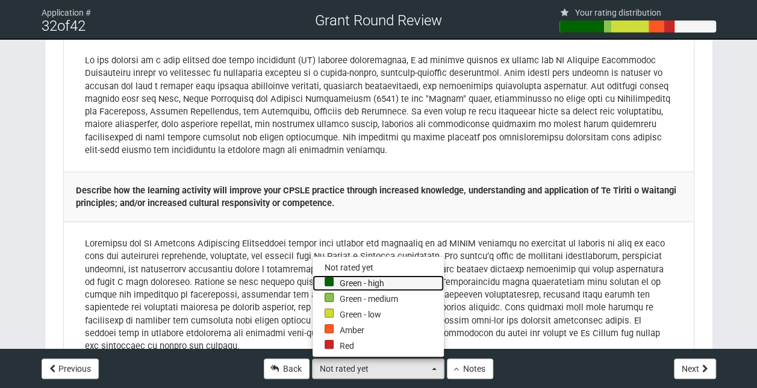
click at [372, 280] on link "Green - high" at bounding box center [378, 283] width 131 height 16
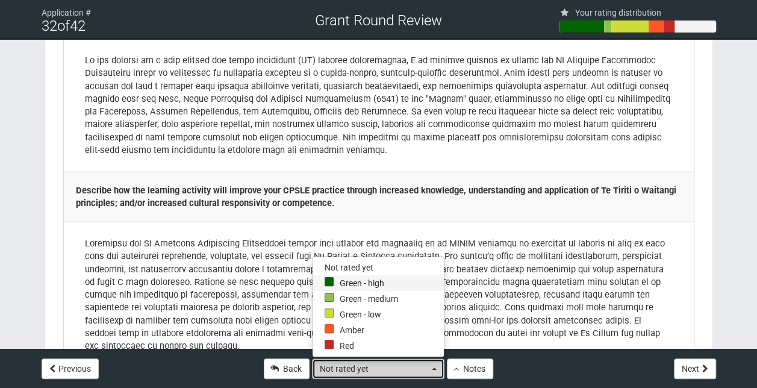
select select "4"
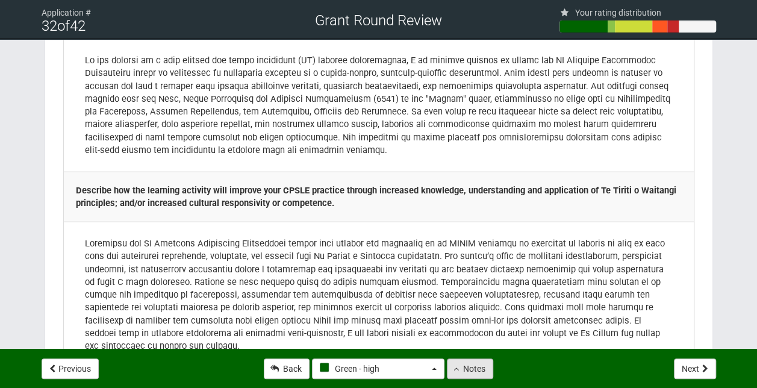
click at [462, 371] on button "Notes" at bounding box center [470, 369] width 46 height 20
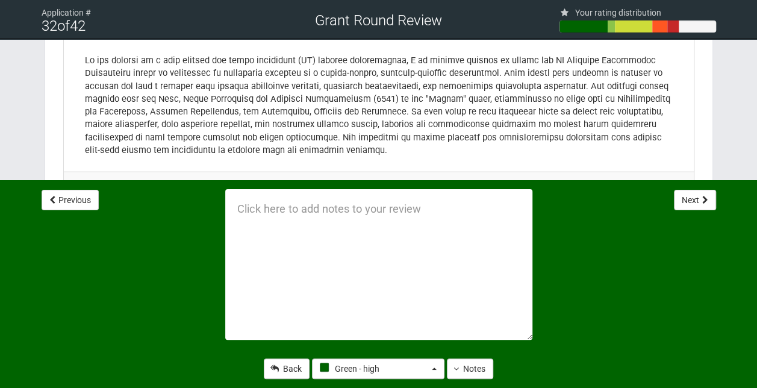
click at [269, 222] on textarea at bounding box center [378, 264] width 307 height 151
paste textarea "Supervision Skills for Health & Social Service Professionals"
type textarea "Supervision Skills for Health & Social Service Professionals"
drag, startPoint x: 307, startPoint y: 226, endPoint x: 224, endPoint y: 199, distance: 87.5
click at [224, 199] on div "Supervision Skills for Health & Social Service Professionals" at bounding box center [378, 264] width 325 height 169
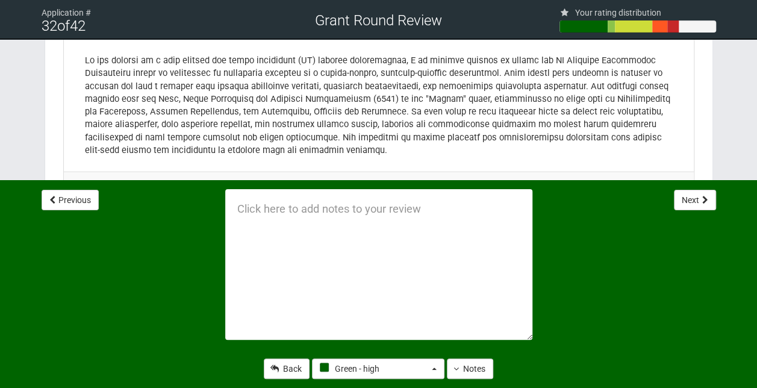
paste textarea "develop professional knowledge and skills that enhance their CPSLE role or care…"
click at [240, 209] on textarea "develop professional knowledge and skills that enhance their CPSLE role or care…" at bounding box center [378, 264] width 307 height 151
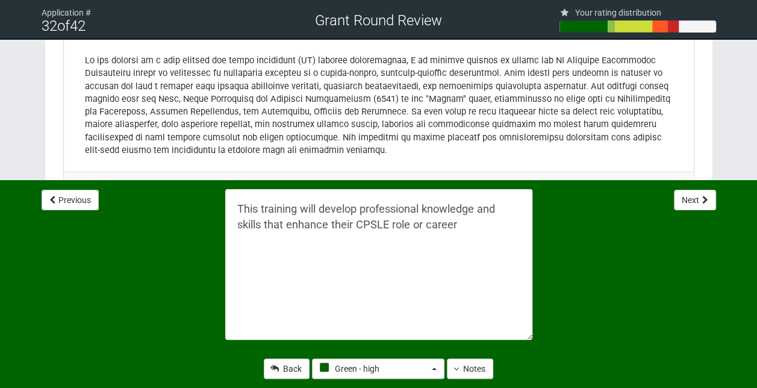
click at [463, 225] on textarea "This training will develop professional knowledge and skills that enhance their…" at bounding box center [378, 264] width 307 height 151
type textarea "This training will develop professional knowledge and skills that enhance their…"
click at [709, 92] on section "Individual details Name [PERSON_NAME] Date of birth [DEMOGRAPHIC_DATA] Email [E…" at bounding box center [379, 335] width 669 height 2378
click at [473, 377] on button "Notes" at bounding box center [470, 369] width 46 height 20
